Goal: Find specific page/section: Find specific page/section

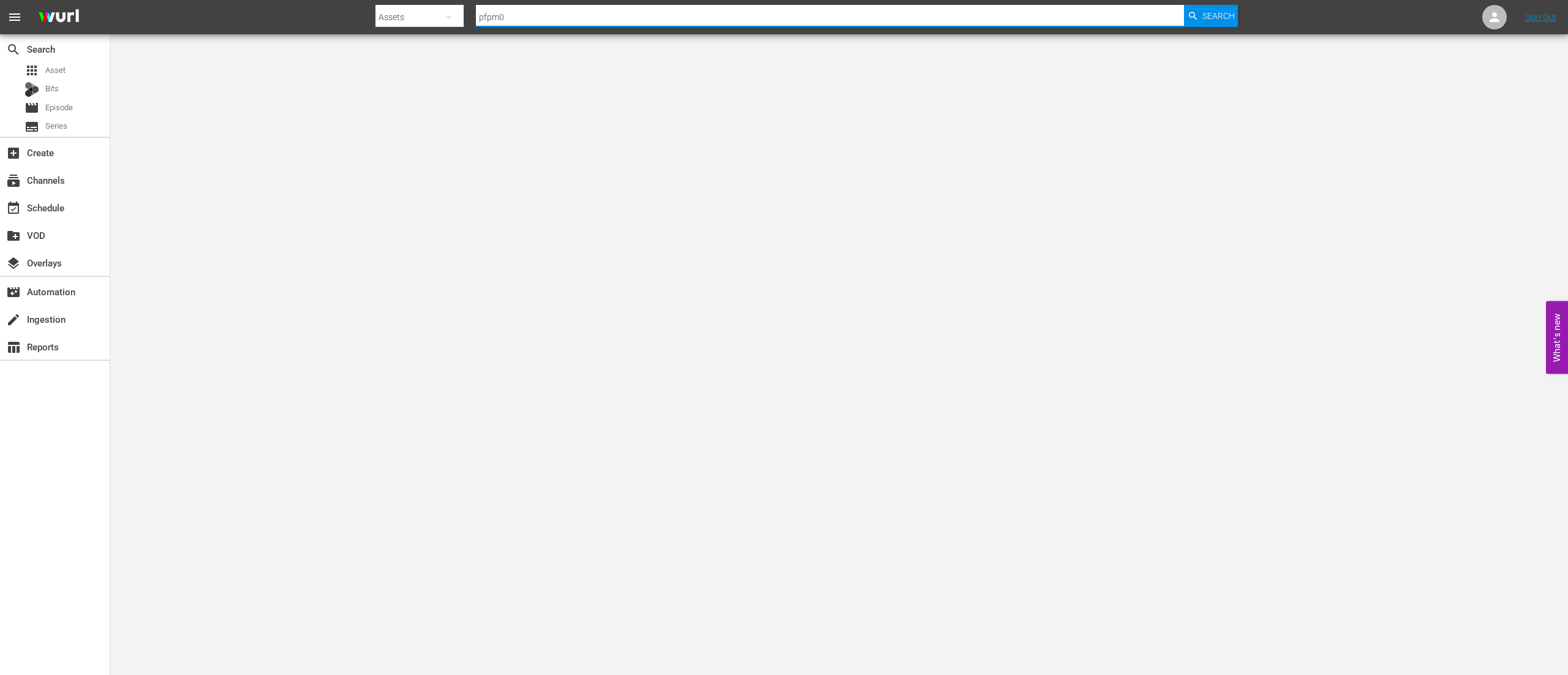
type input "pfpm02"
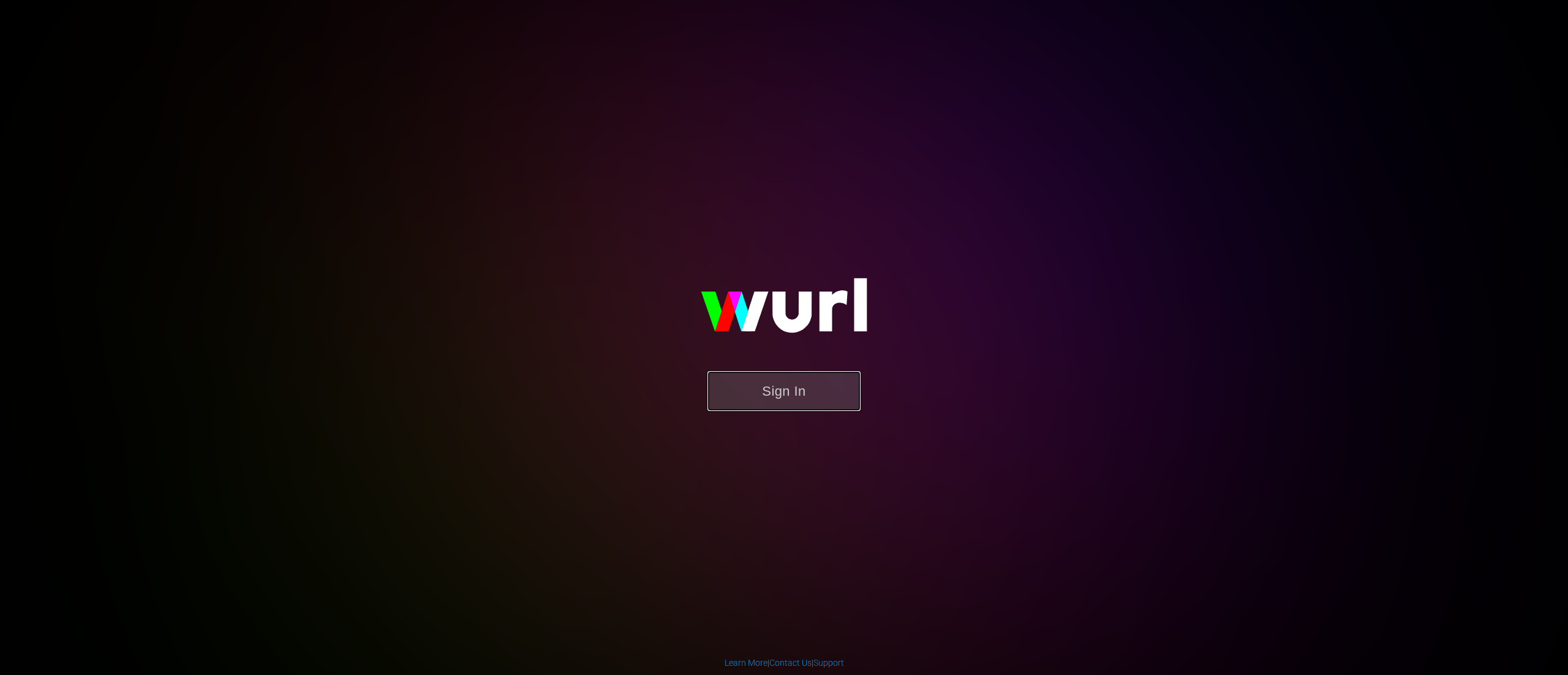
click at [765, 376] on button "Sign In" at bounding box center [784, 391] width 153 height 40
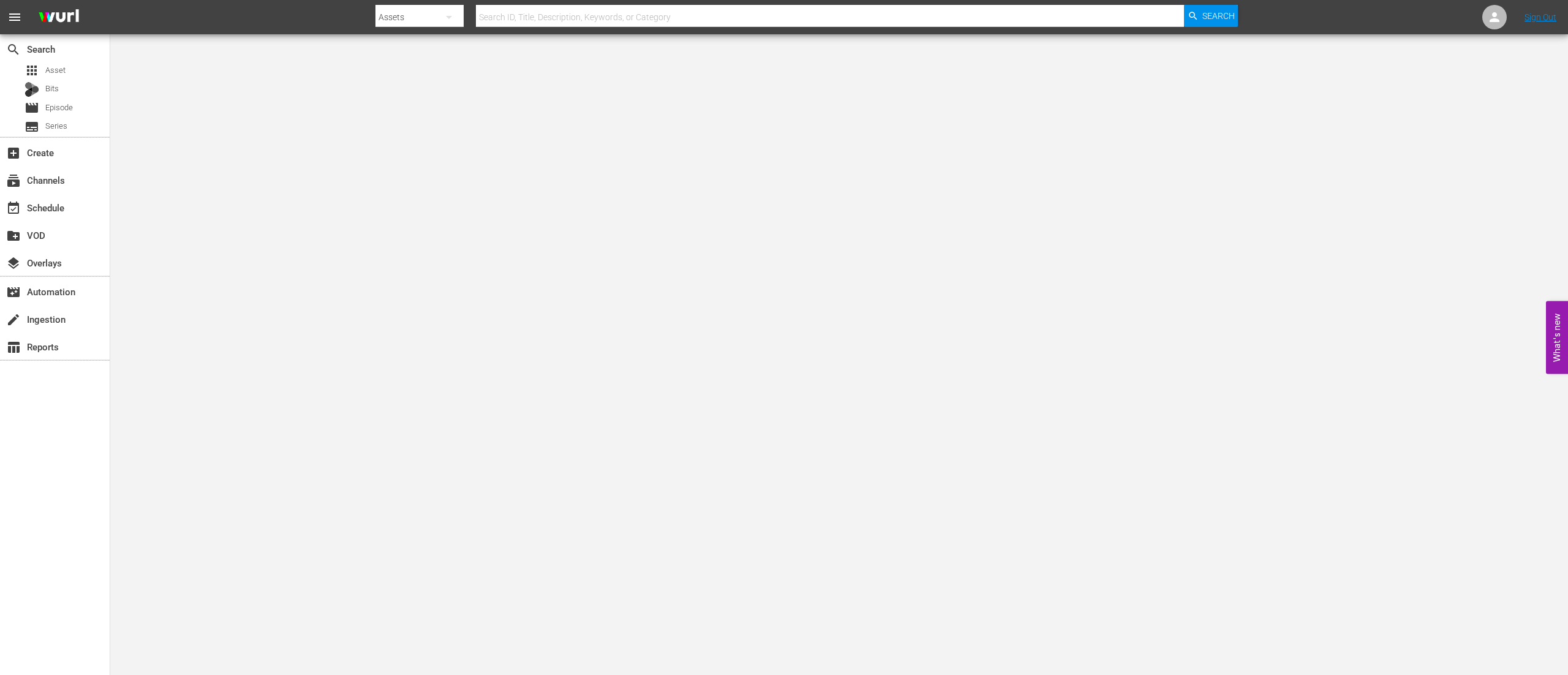
click at [523, 9] on input "text" at bounding box center [830, 18] width 708 height 30
type input "pfpm02"
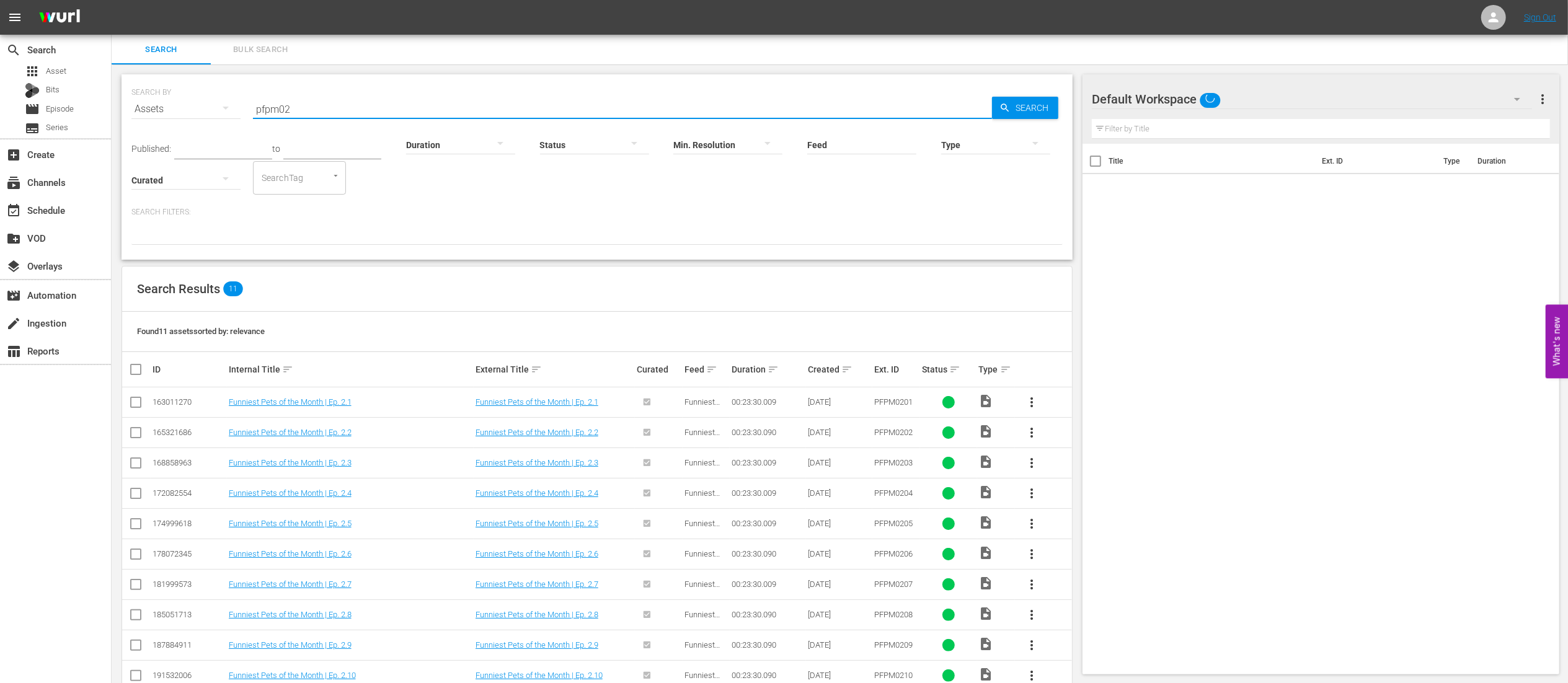
click at [369, 113] on input "pfpm02" at bounding box center [622, 109] width 739 height 30
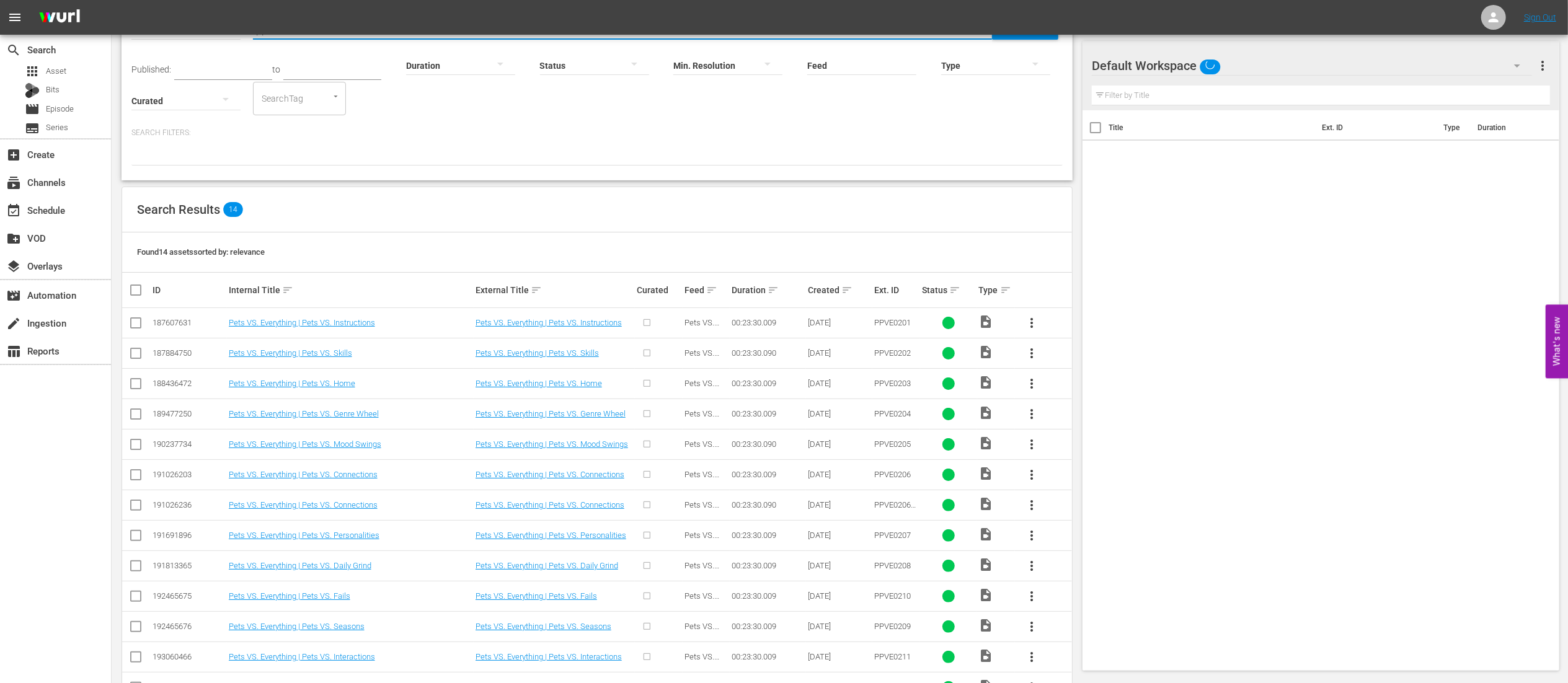
scroll to position [155, 0]
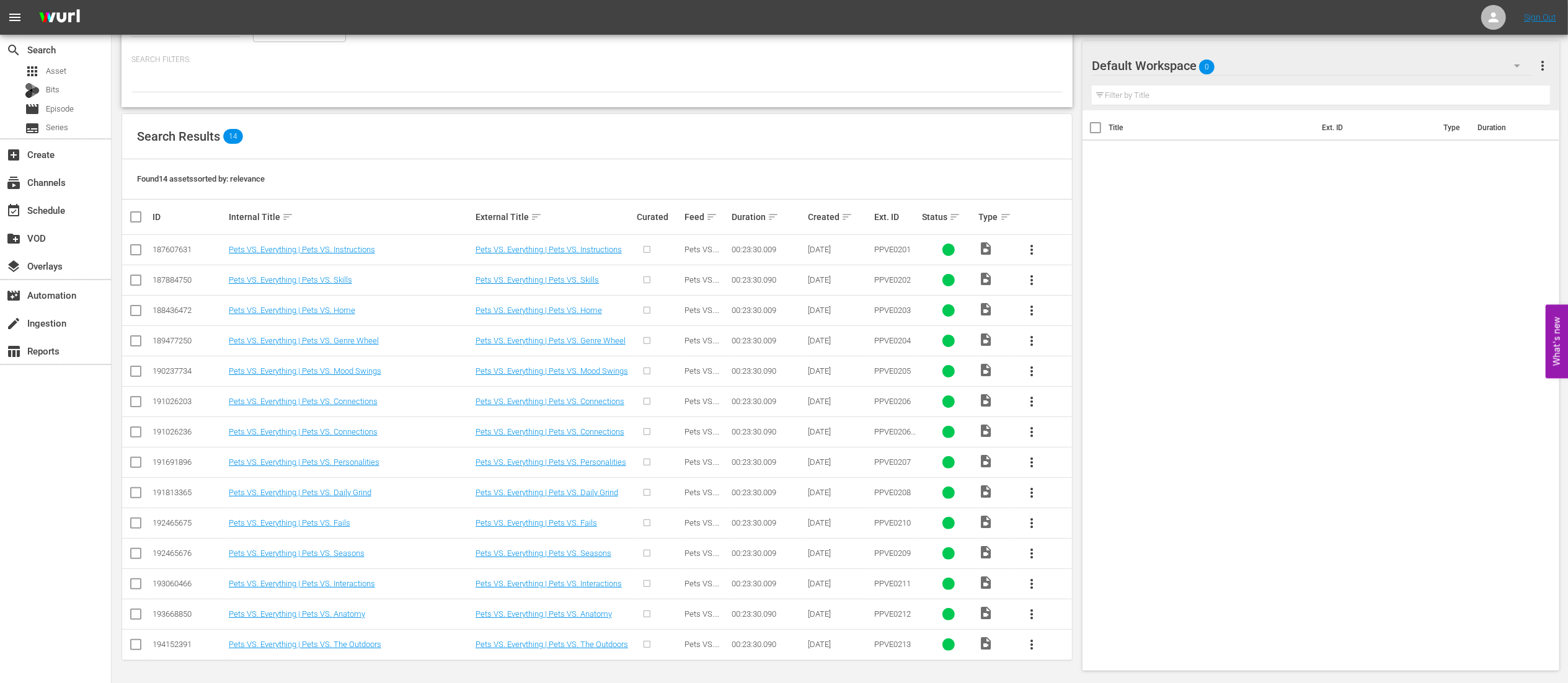
type input "ppve02"
